Goal: Task Accomplishment & Management: Manage account settings

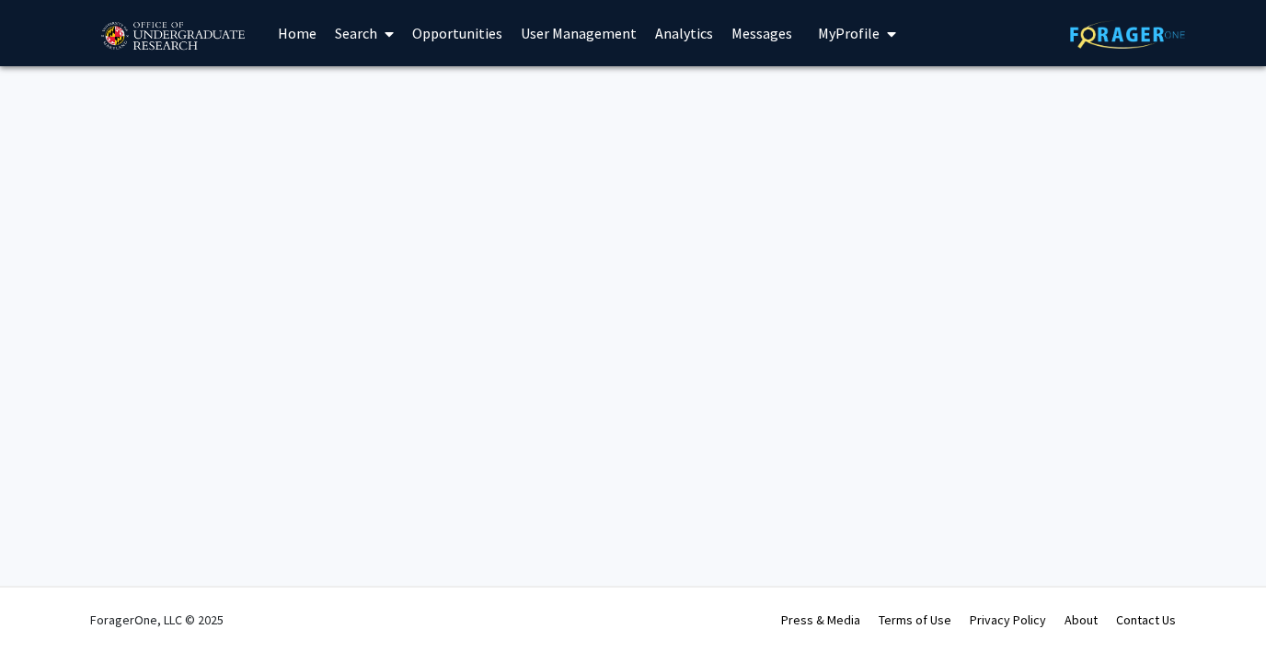
click at [834, 29] on span "My Profile" at bounding box center [849, 33] width 62 height 18
click at [831, 146] on link "Log Out" at bounding box center [914, 143] width 166 height 22
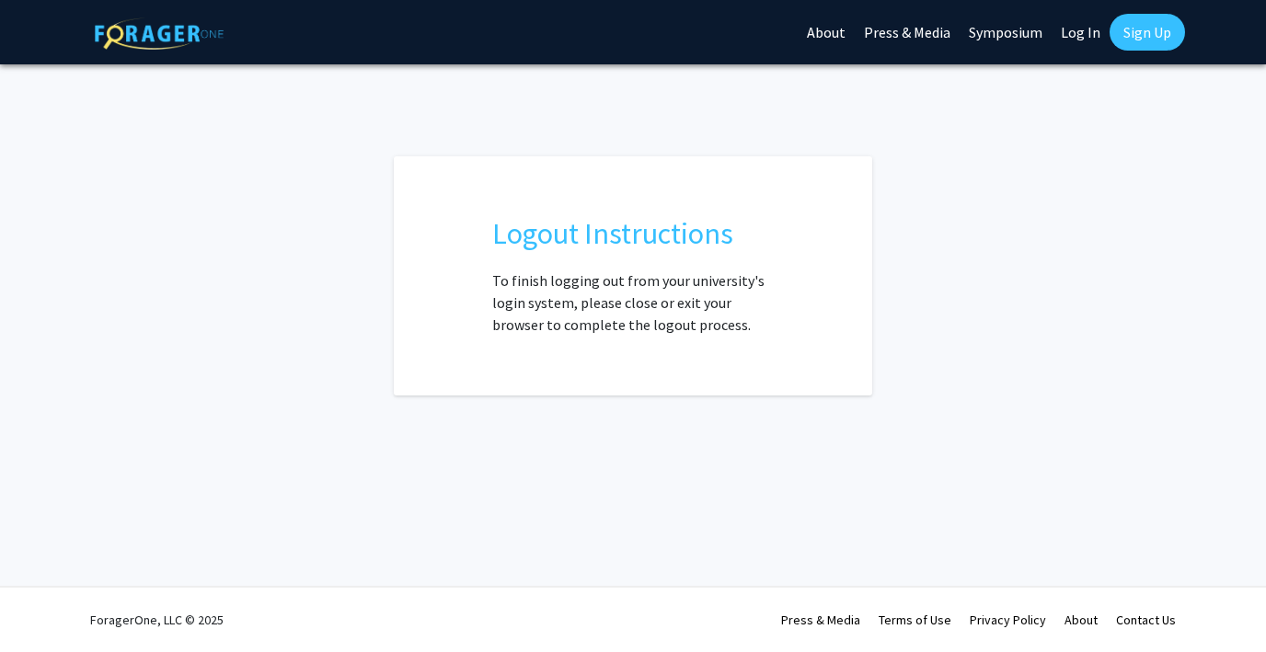
click at [1080, 30] on link "Log In" at bounding box center [1081, 32] width 58 height 64
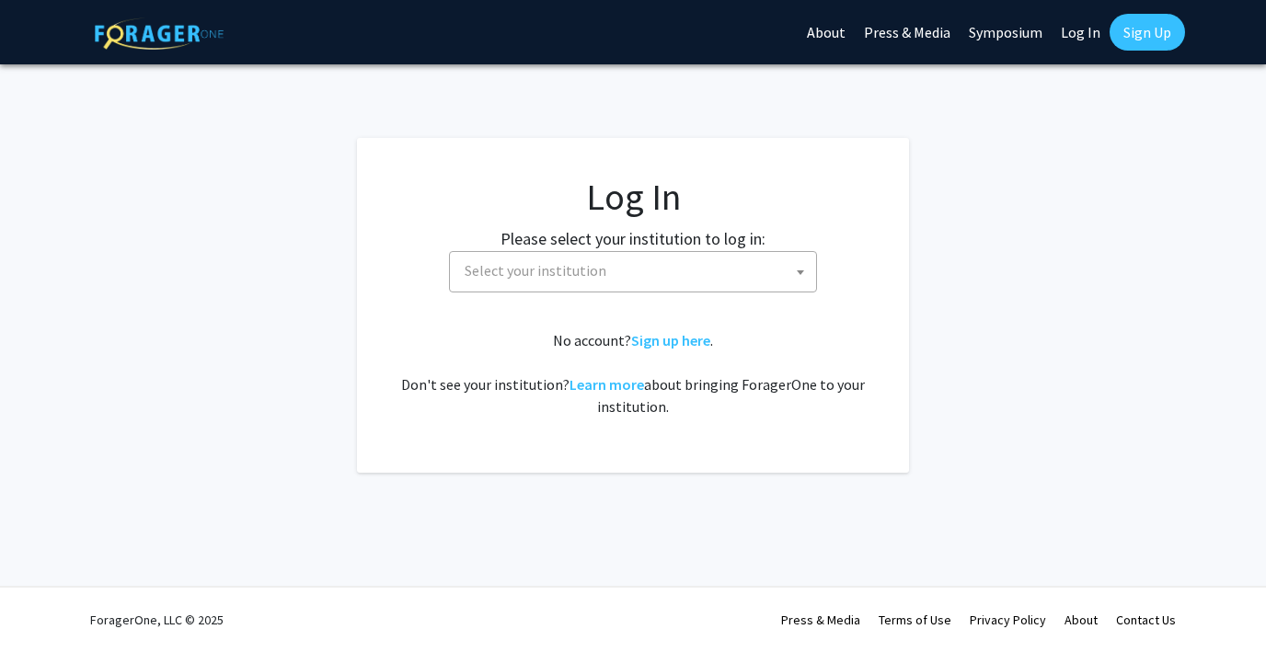
click at [615, 274] on span "Select your institution" at bounding box center [636, 271] width 359 height 38
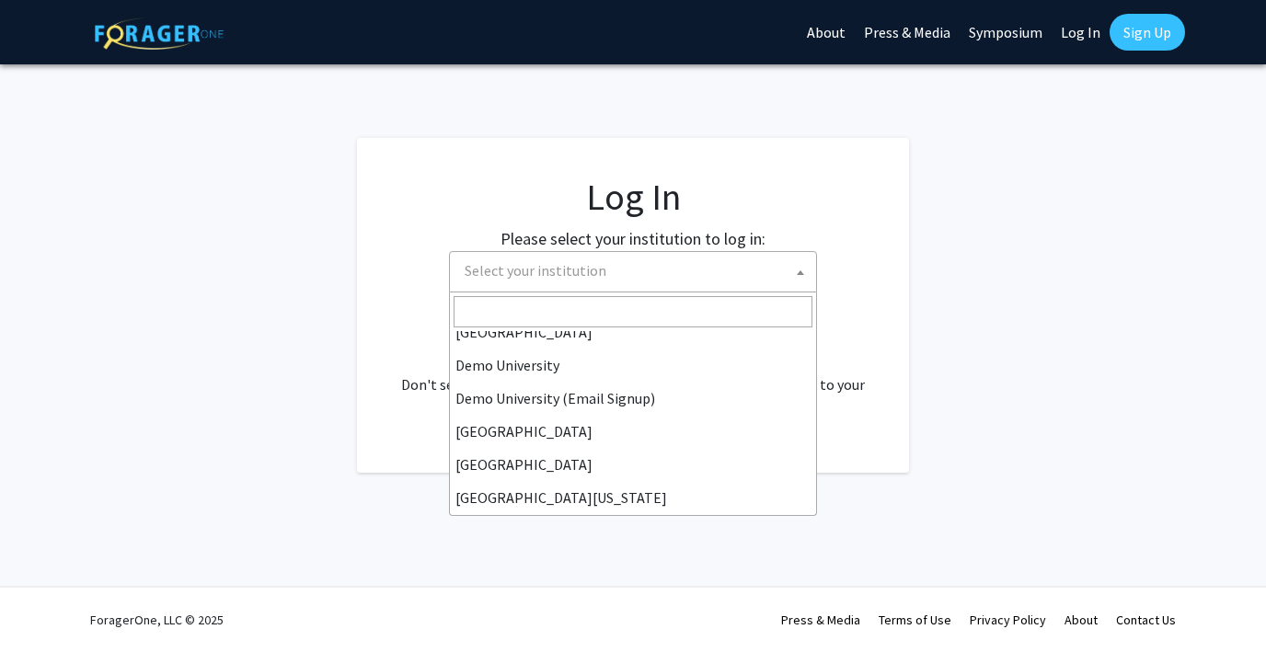
scroll to position [147, 0]
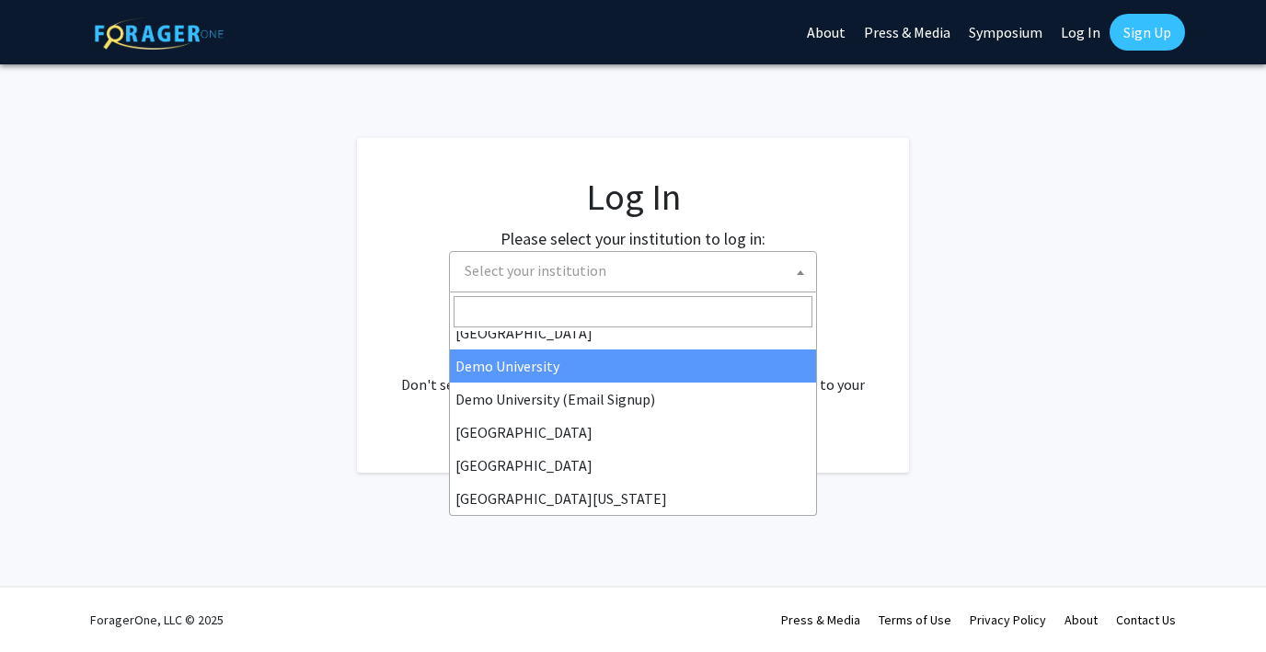
select select "8"
